Goal: Navigation & Orientation: Find specific page/section

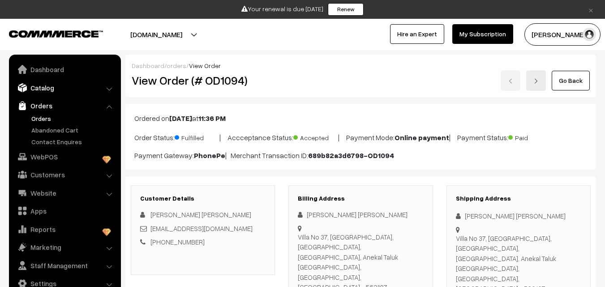
scroll to position [448, 0]
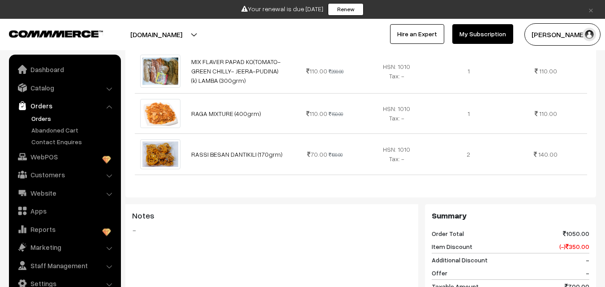
click at [52, 124] on ul "Orders" at bounding box center [65, 130] width 108 height 33
click at [51, 119] on link "Orders" at bounding box center [73, 118] width 89 height 9
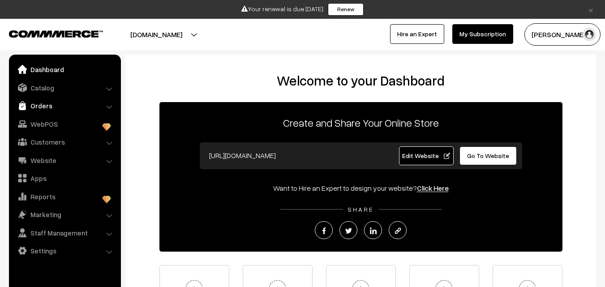
click at [48, 104] on link "Orders" at bounding box center [64, 106] width 107 height 16
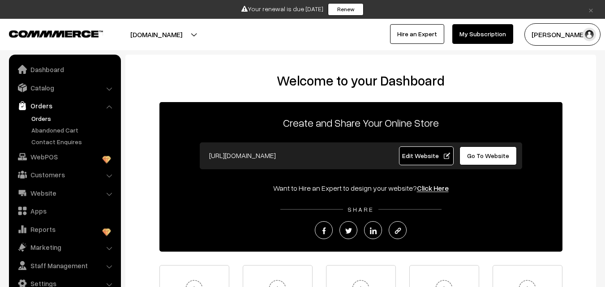
click at [44, 122] on link "Orders" at bounding box center [73, 118] width 89 height 9
